Goal: Transaction & Acquisition: Purchase product/service

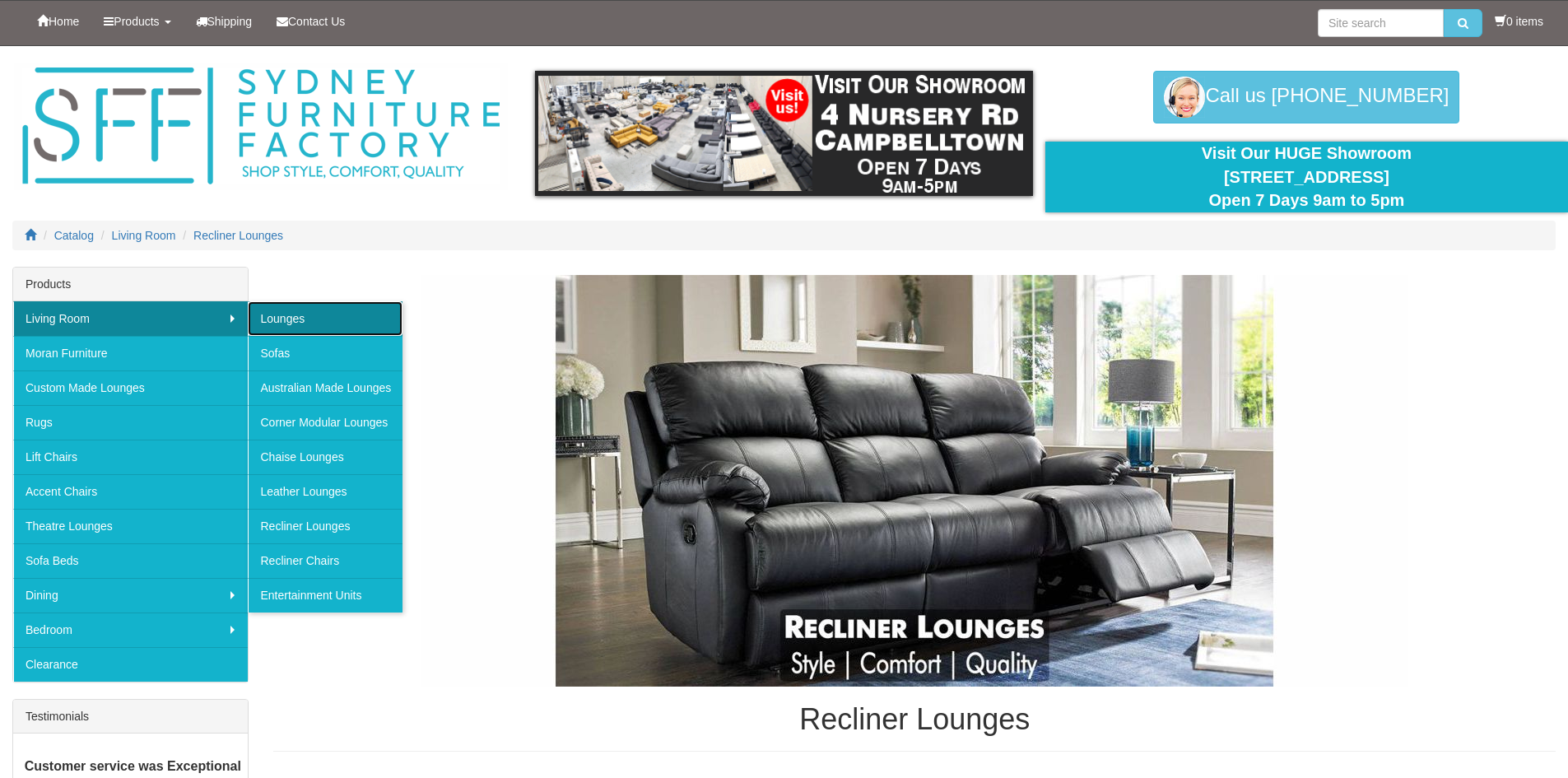
click at [313, 313] on link "Lounges" at bounding box center [325, 318] width 154 height 35
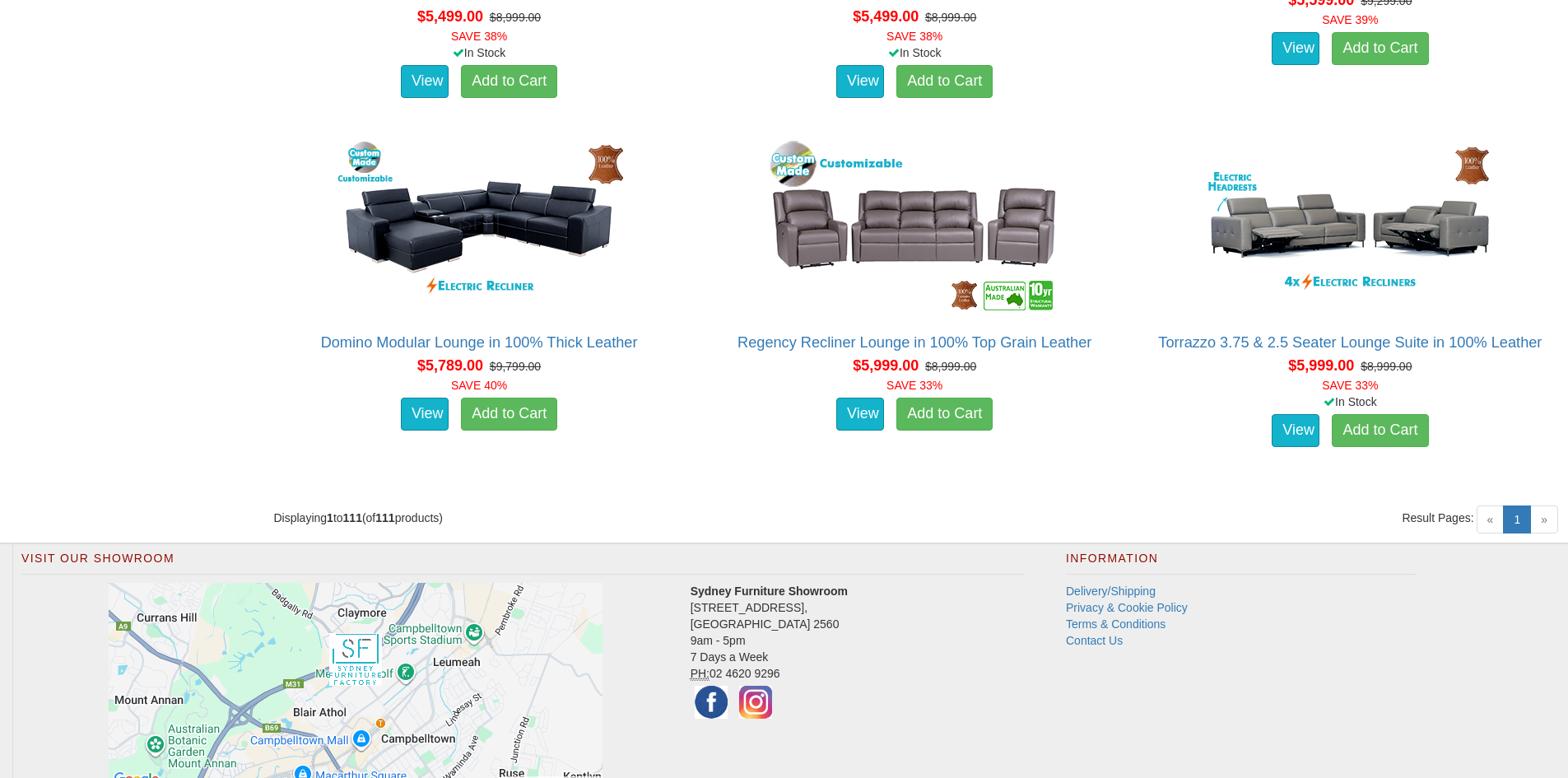
scroll to position [14058, 0]
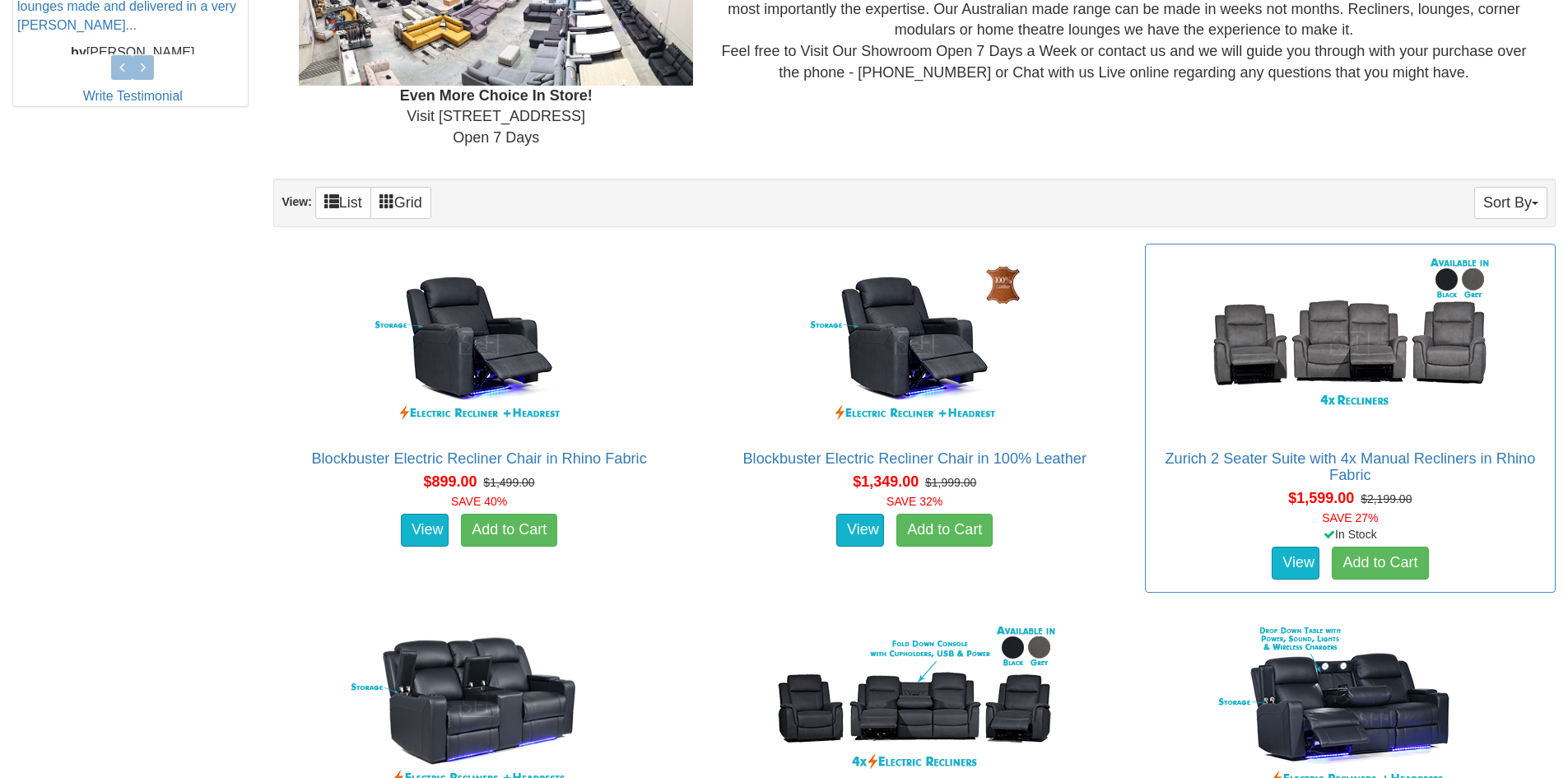
scroll to position [987, 0]
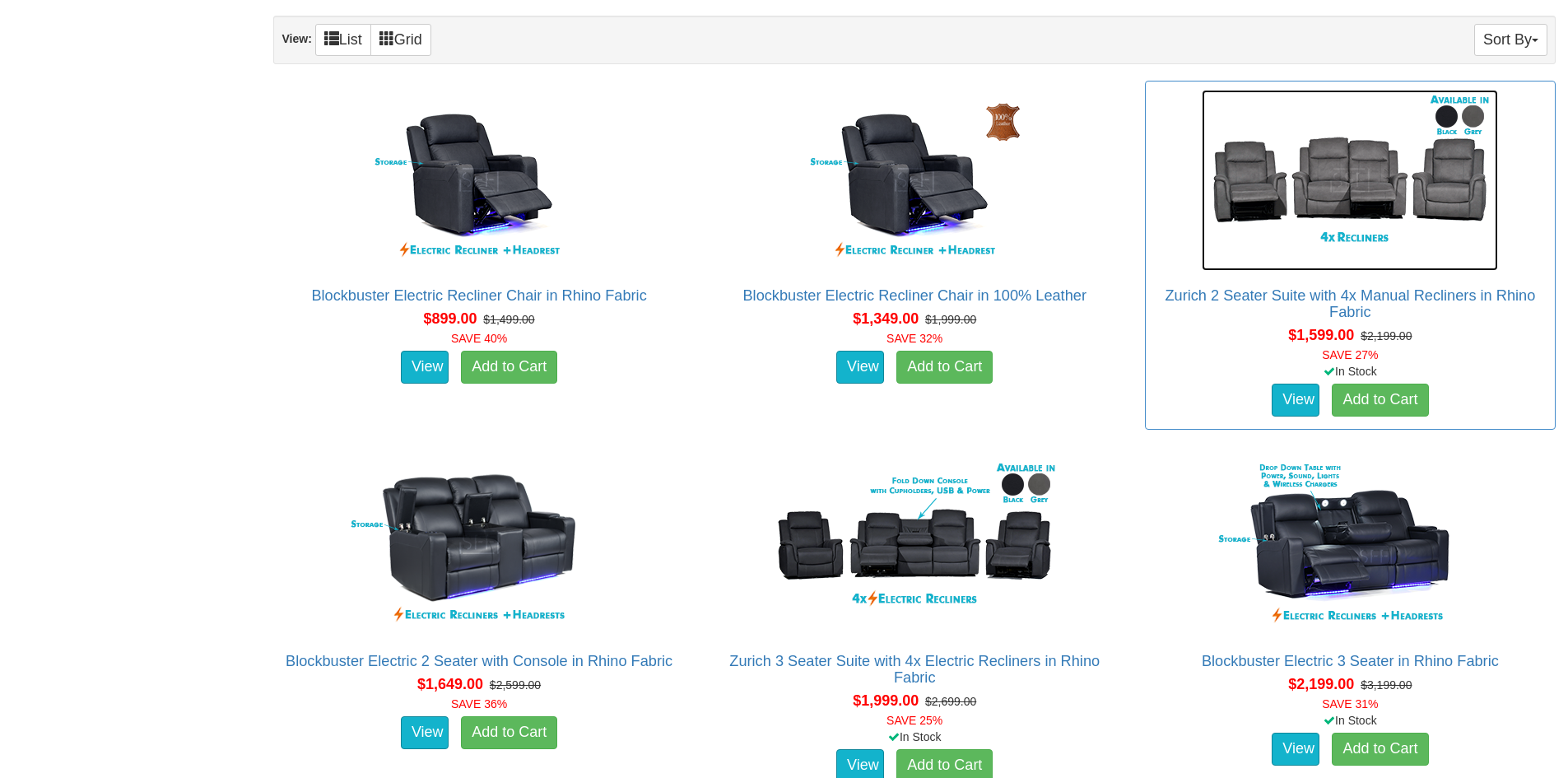
click at [1313, 175] on img at bounding box center [1349, 180] width 296 height 181
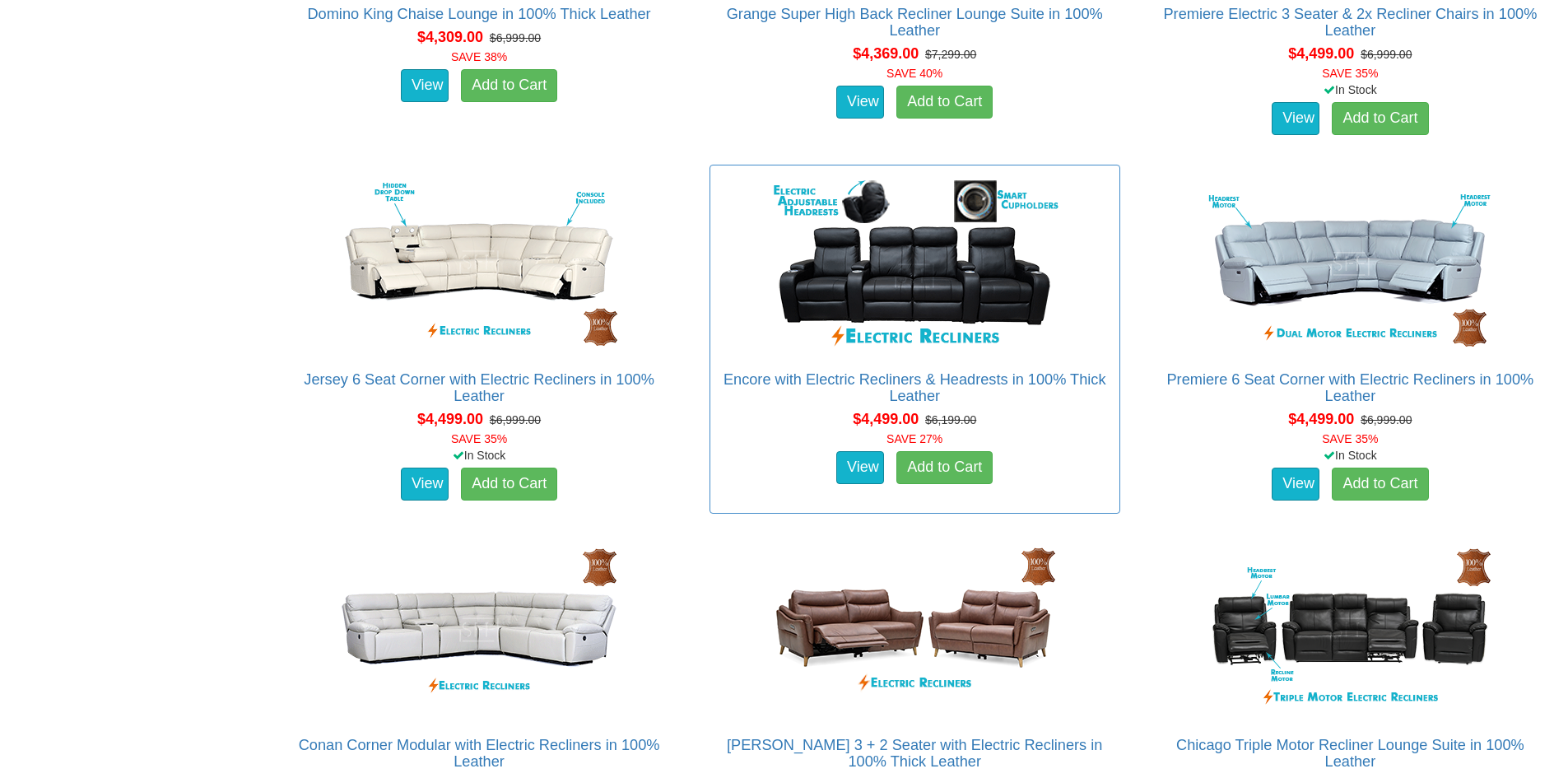
scroll to position [6336, 0]
